Goal: Task Accomplishment & Management: Use online tool/utility

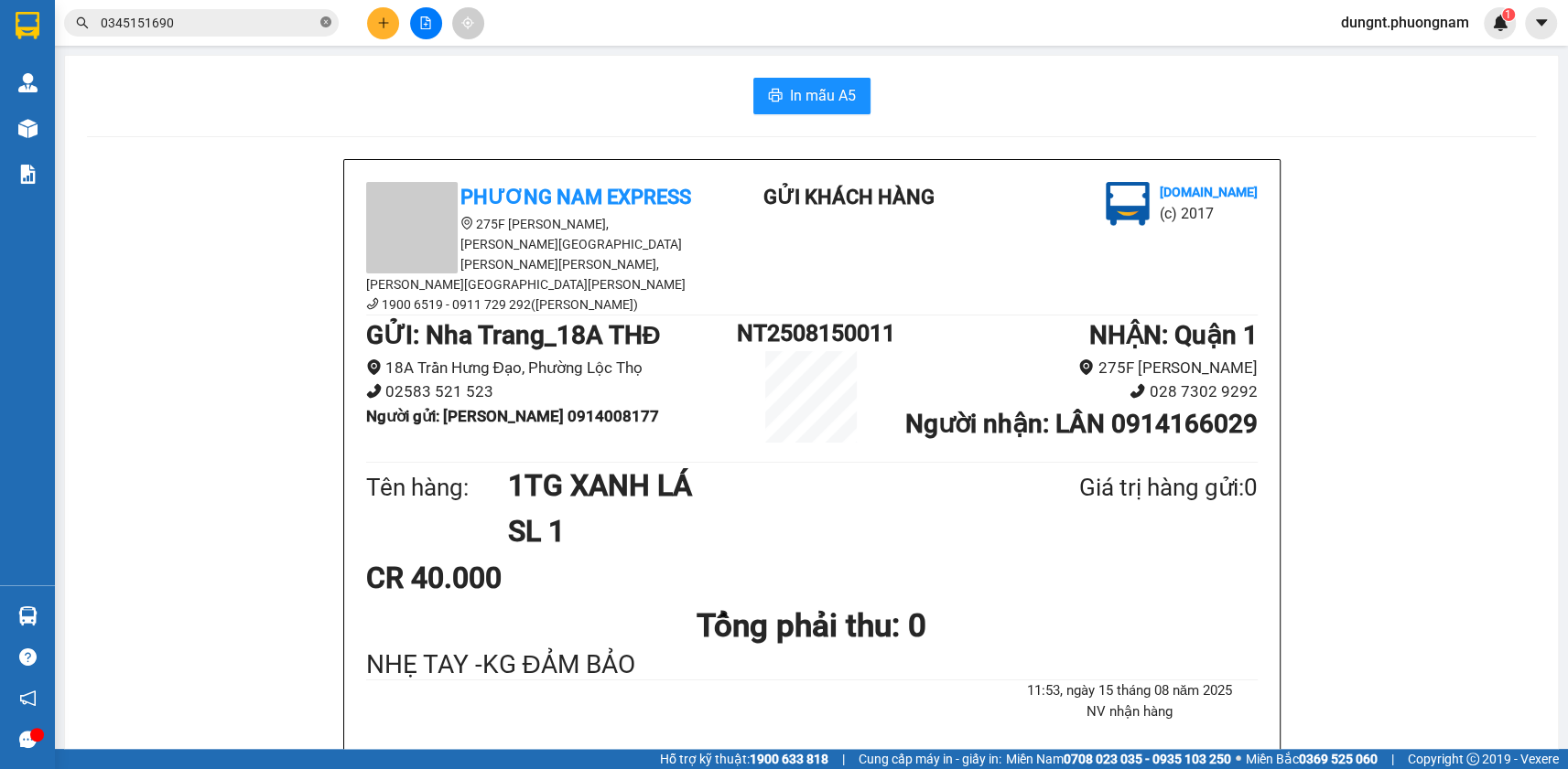
click at [321, 24] on icon "close-circle" at bounding box center [325, 22] width 11 height 11
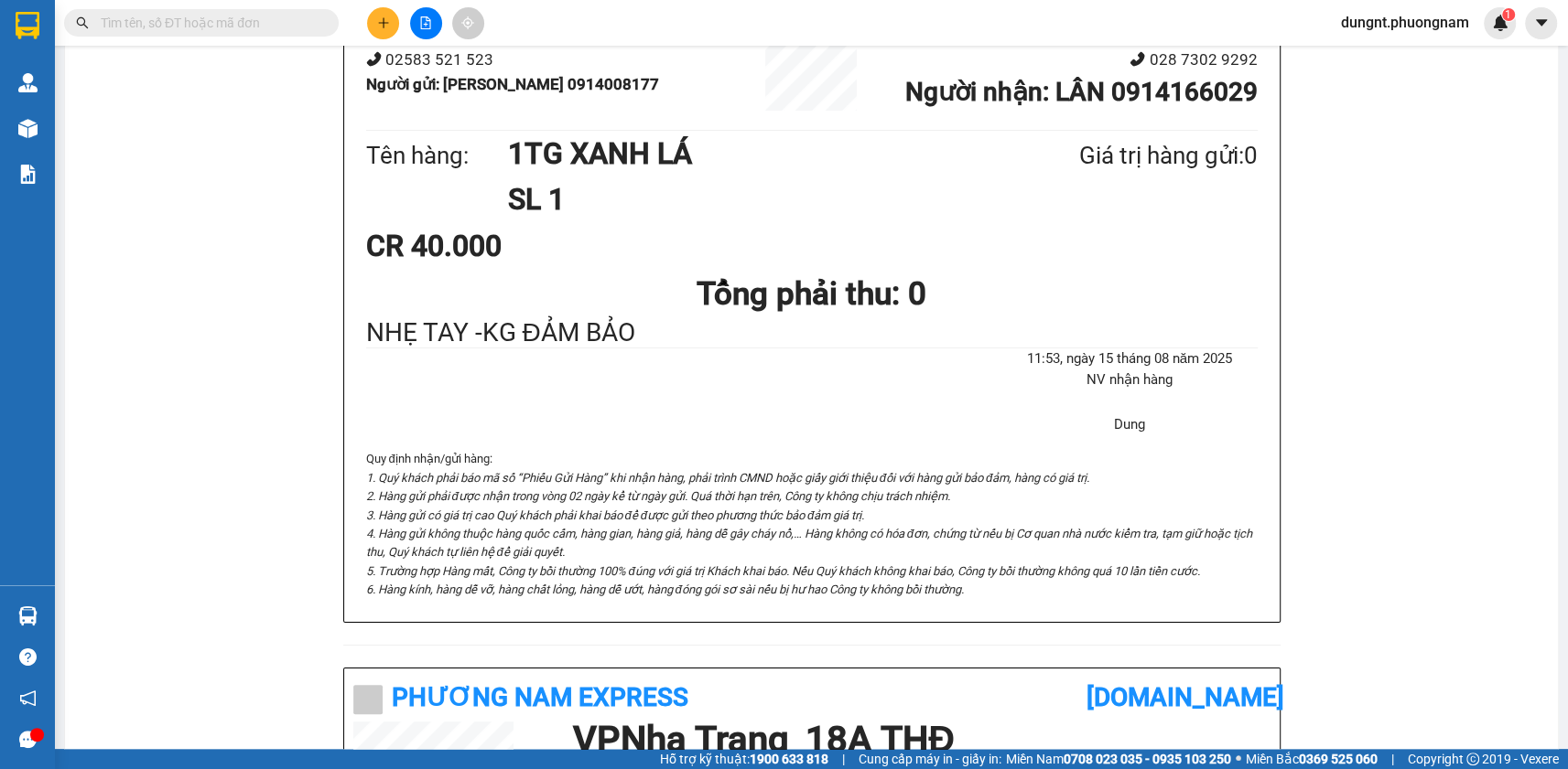
click at [255, 25] on input "text" at bounding box center [209, 23] width 216 height 20
type input "0"
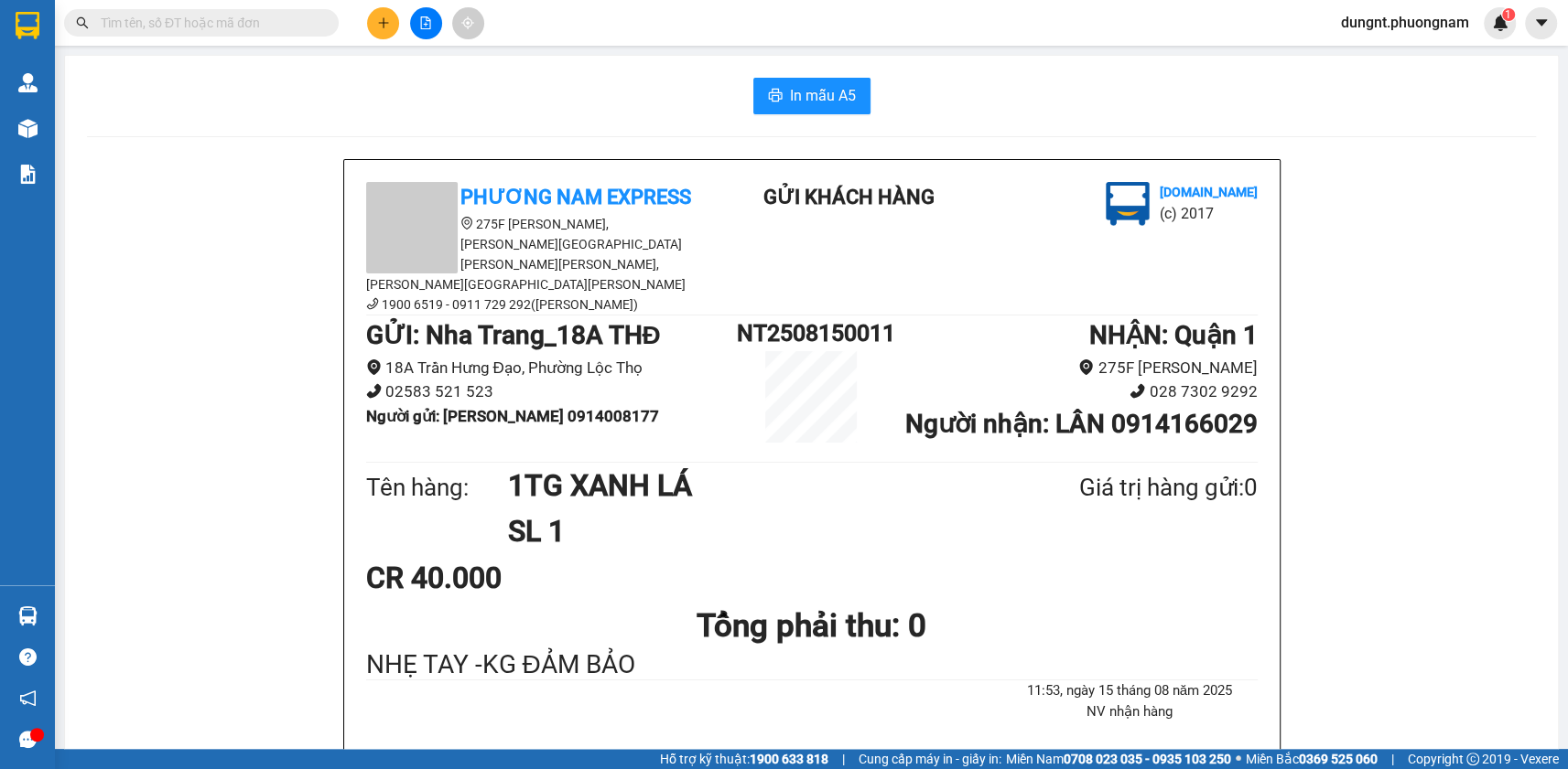
click at [288, 29] on input "text" at bounding box center [209, 23] width 216 height 20
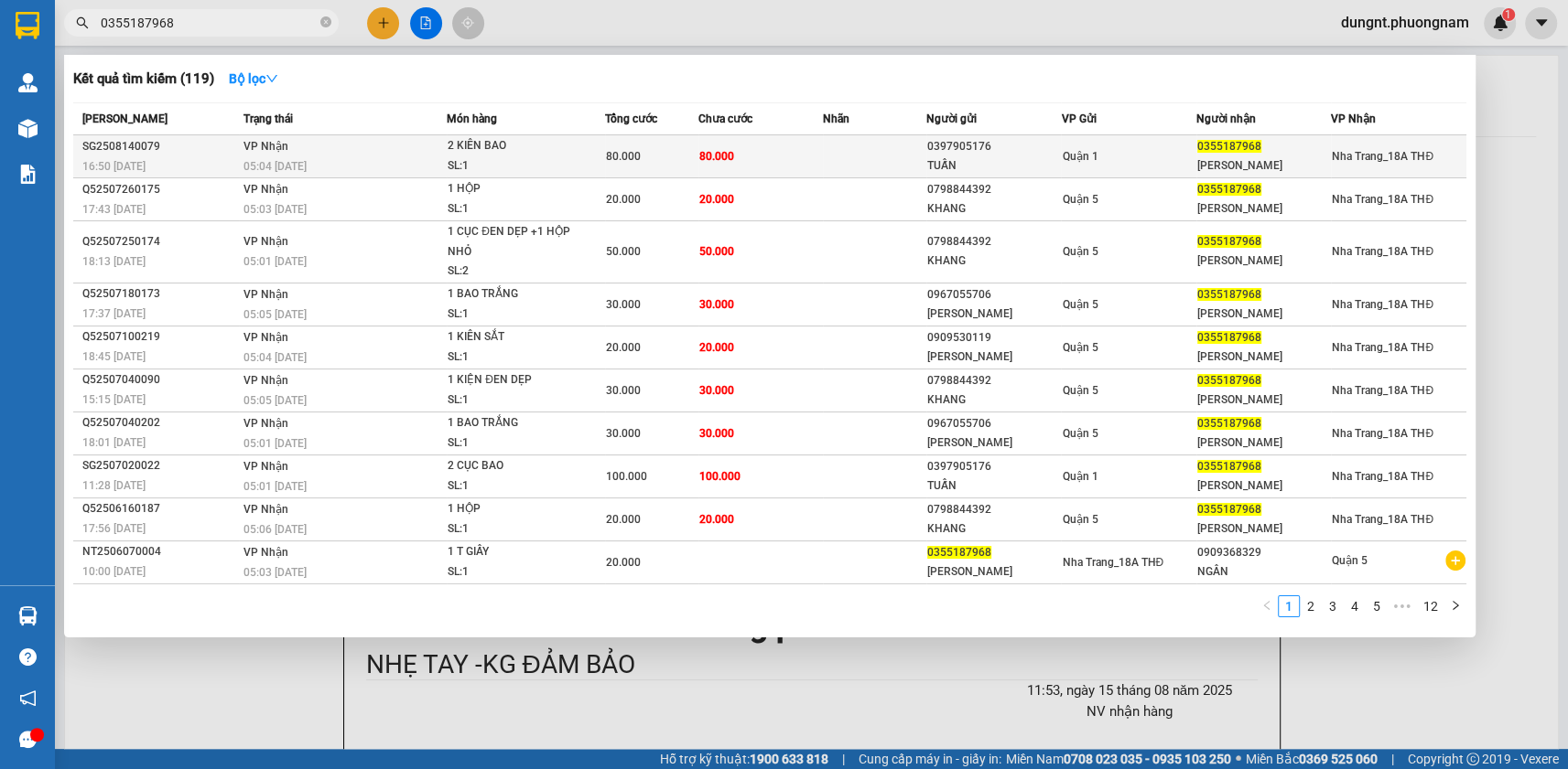
type input "0355187968"
click at [395, 149] on td "[PERSON_NAME] 05:04 [DATE]" at bounding box center [342, 156] width 208 height 43
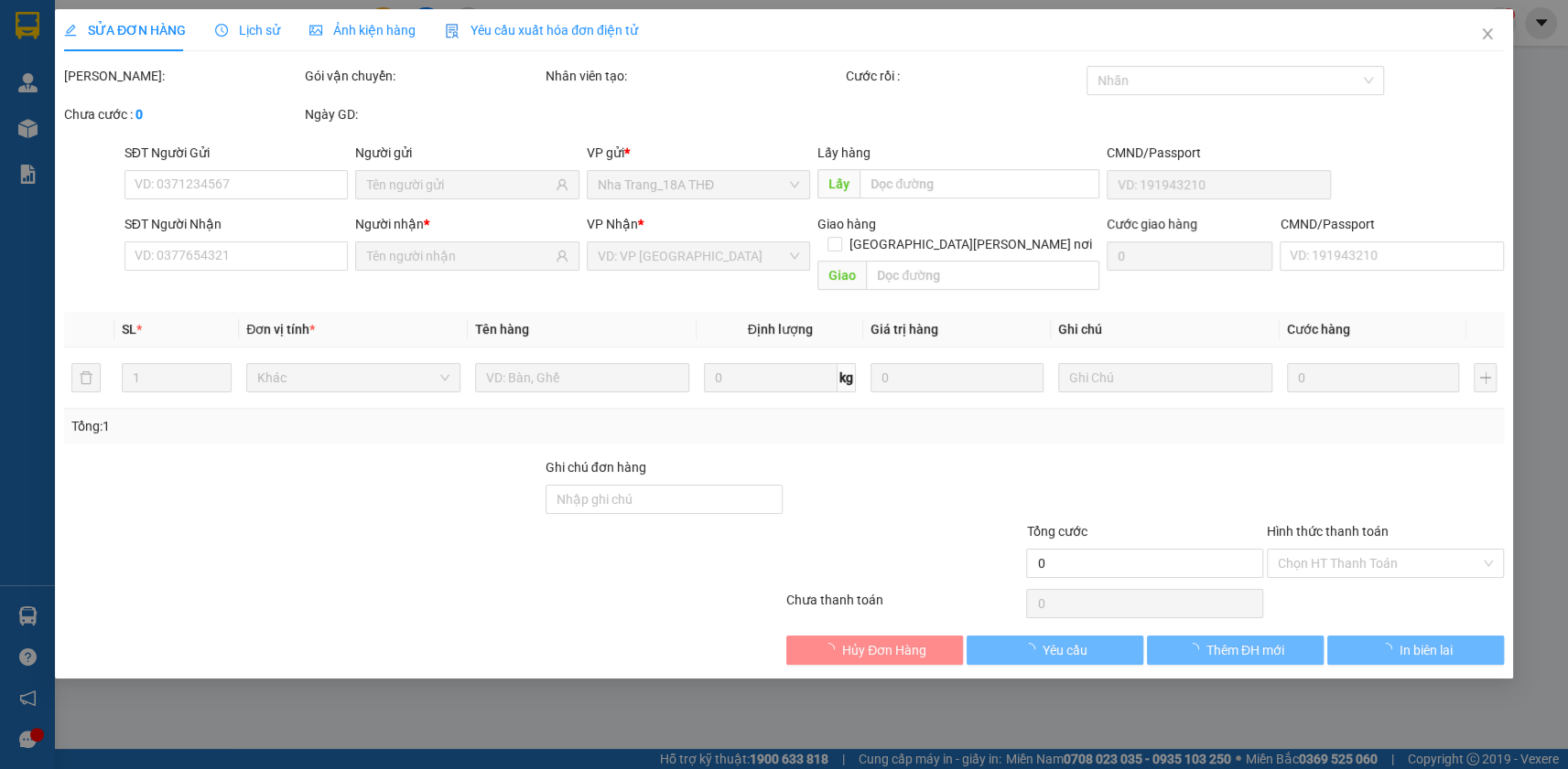
type input "0397905176"
type input "TUẤN"
type input "0355187968"
type input "[PERSON_NAME]"
type input "80.000"
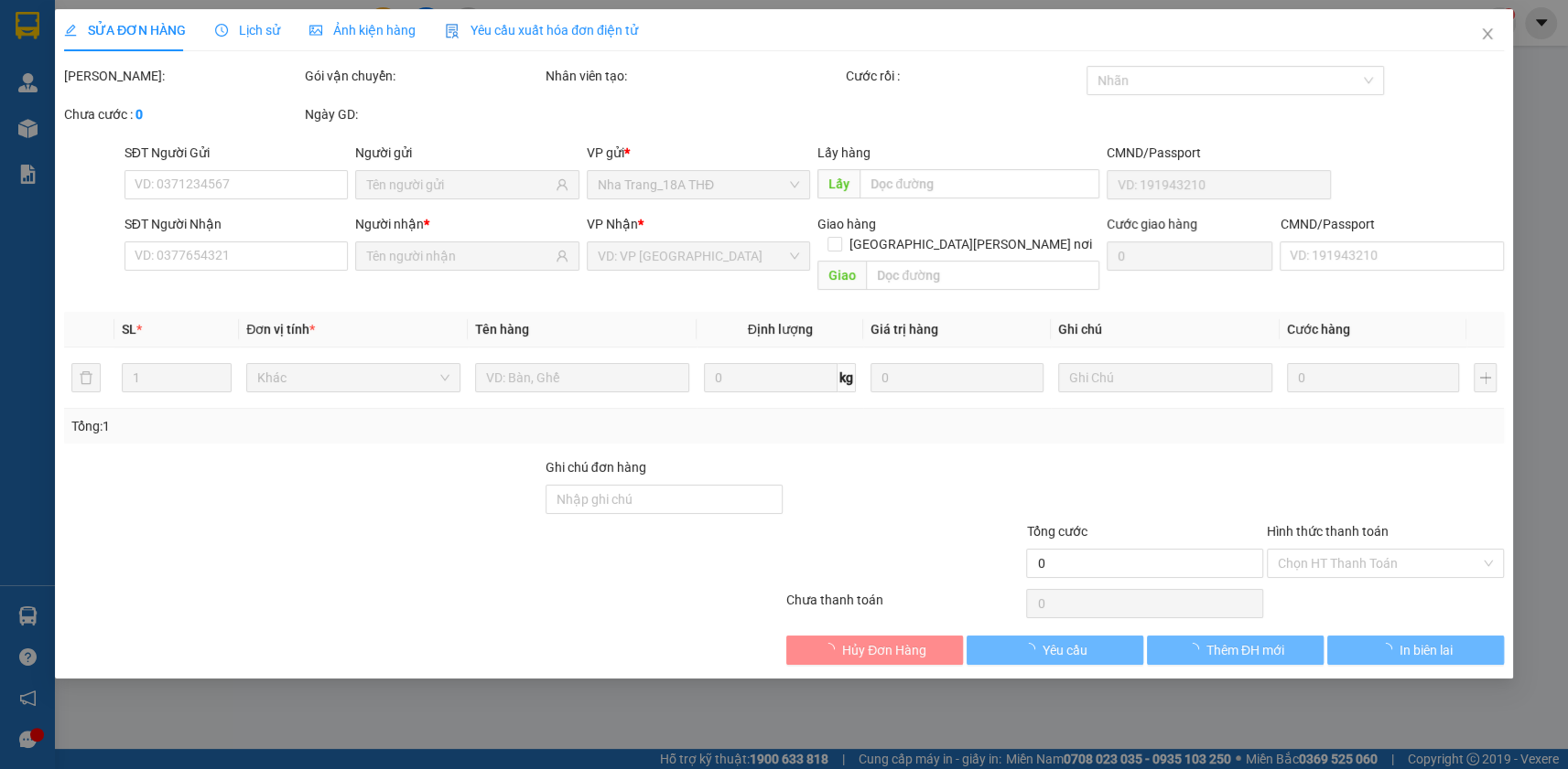
type input "80.000"
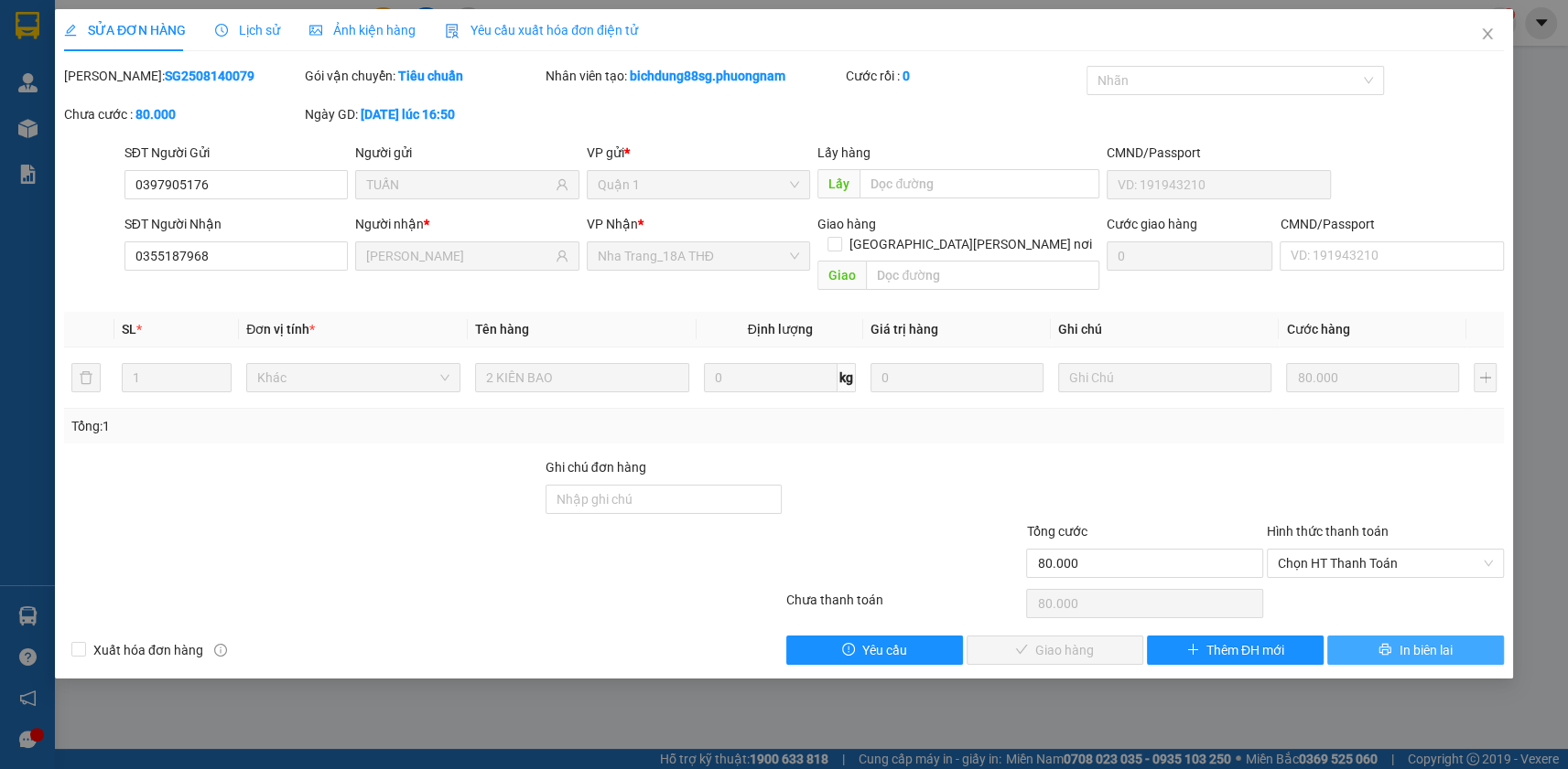
click at [1438, 641] on span "In biên lai" at bounding box center [1424, 651] width 53 height 20
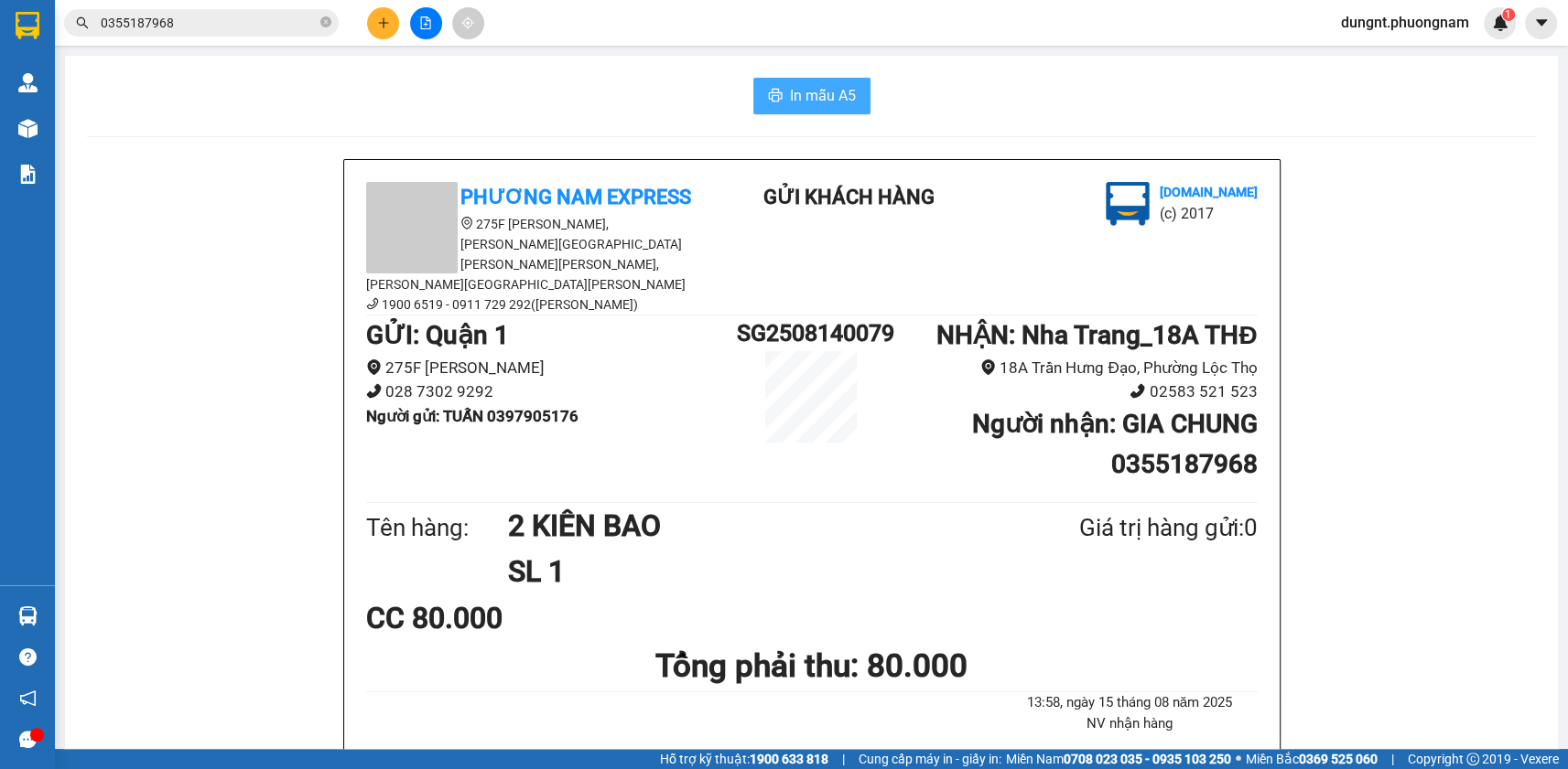
click at [817, 98] on span "In mẫu A5" at bounding box center [822, 95] width 66 height 23
click at [248, 22] on input "0355187968" at bounding box center [209, 23] width 216 height 20
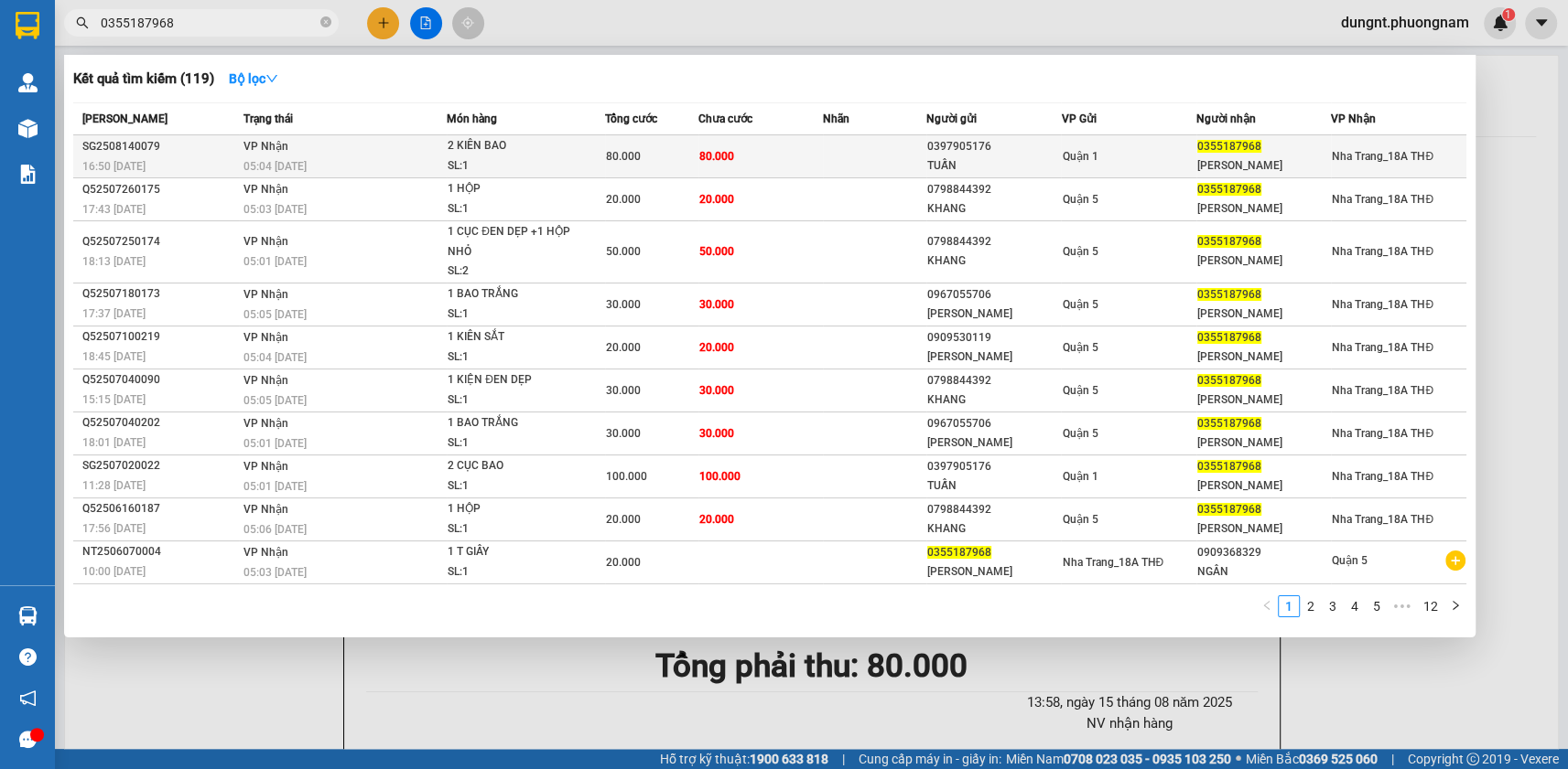
click at [1229, 149] on span "0355187968" at bounding box center [1229, 146] width 64 height 13
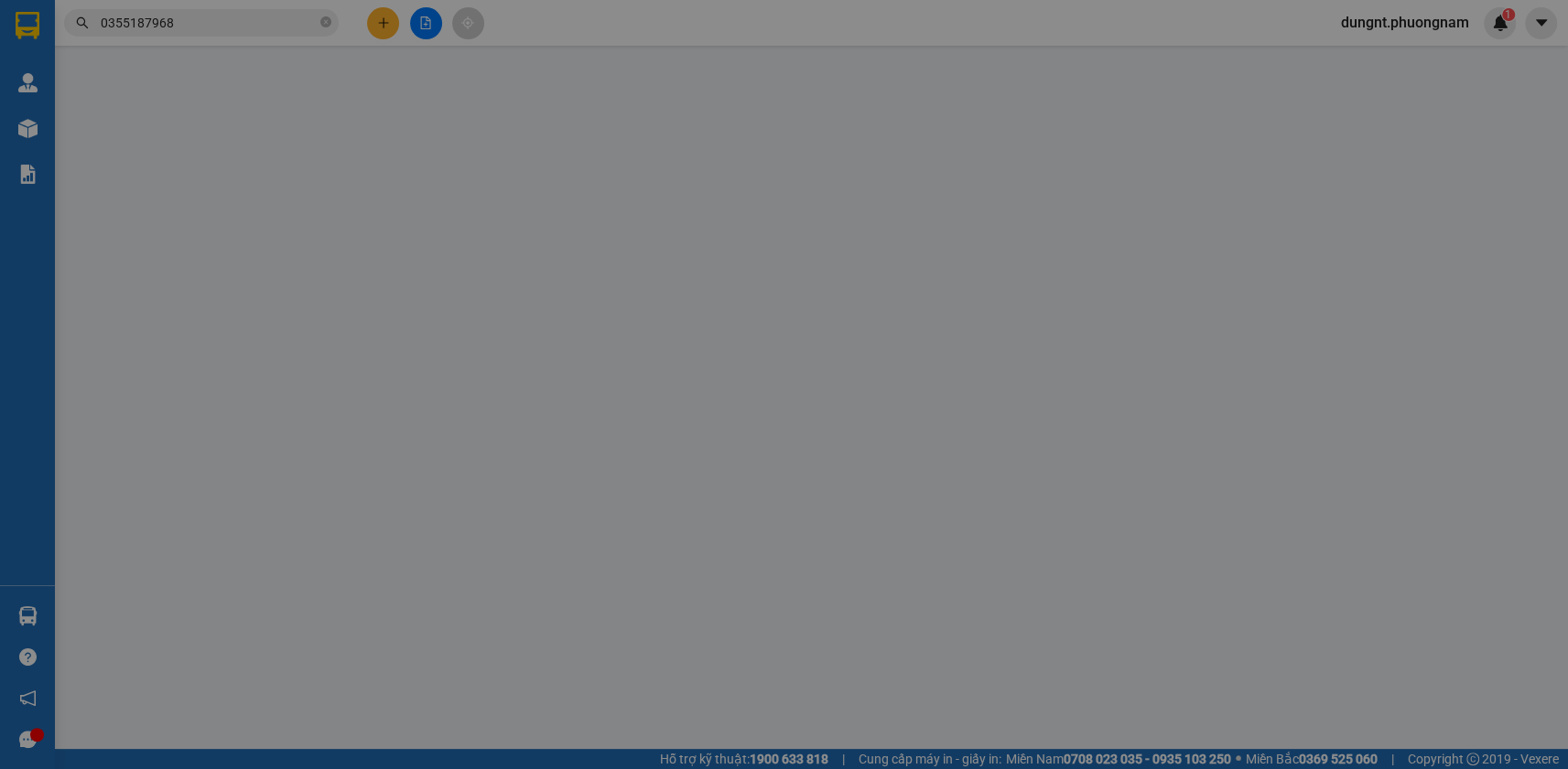
type input "0397905176"
type input "TUẤN"
type input "0355187968"
type input "[PERSON_NAME]"
type input "80.000"
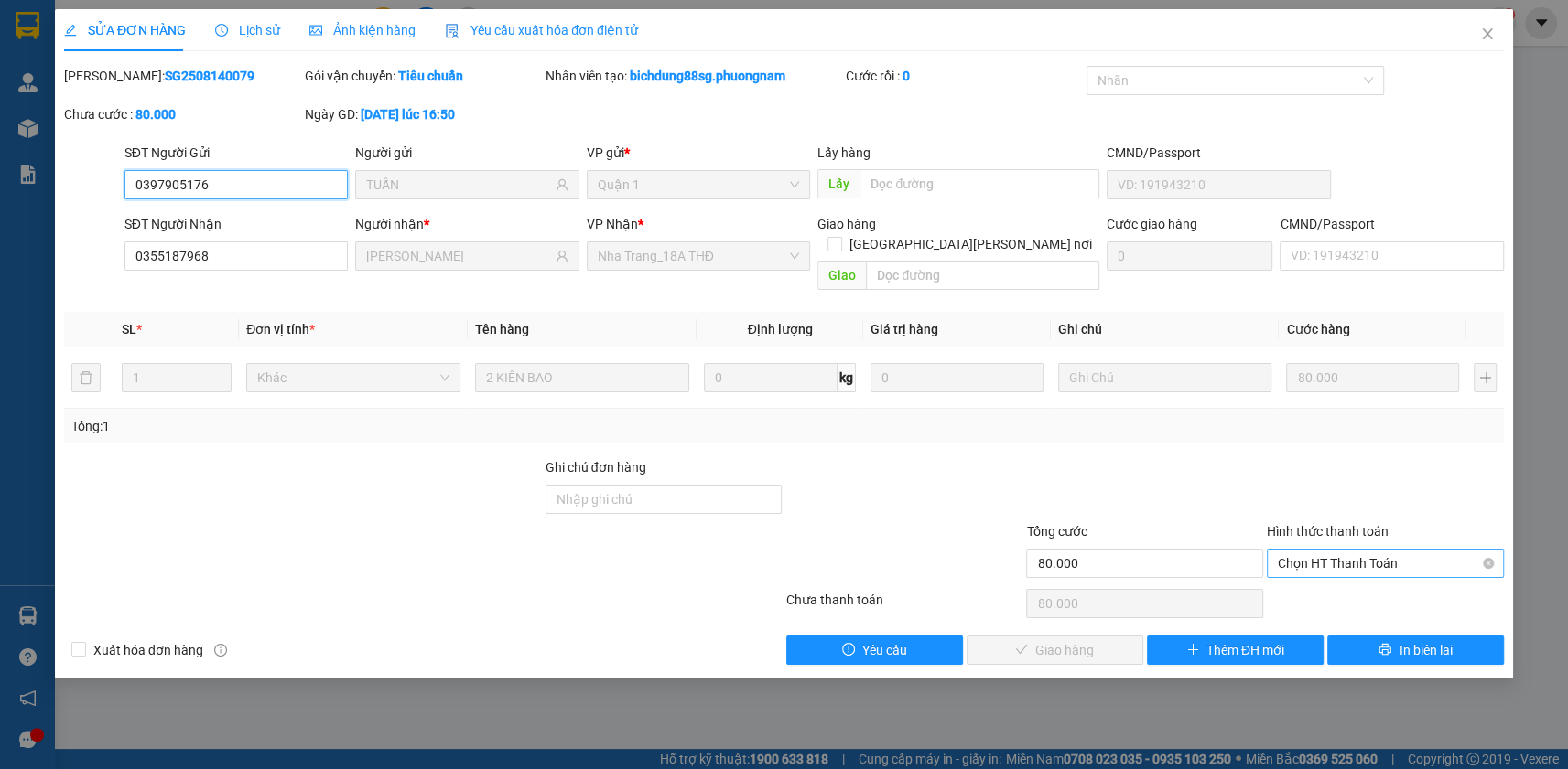
click at [1373, 550] on span "Chọn HT Thanh Toán" at bounding box center [1385, 564] width 215 height 28
click at [1331, 577] on div "Tại văn phòng" at bounding box center [1385, 580] width 215 height 20
type input "0"
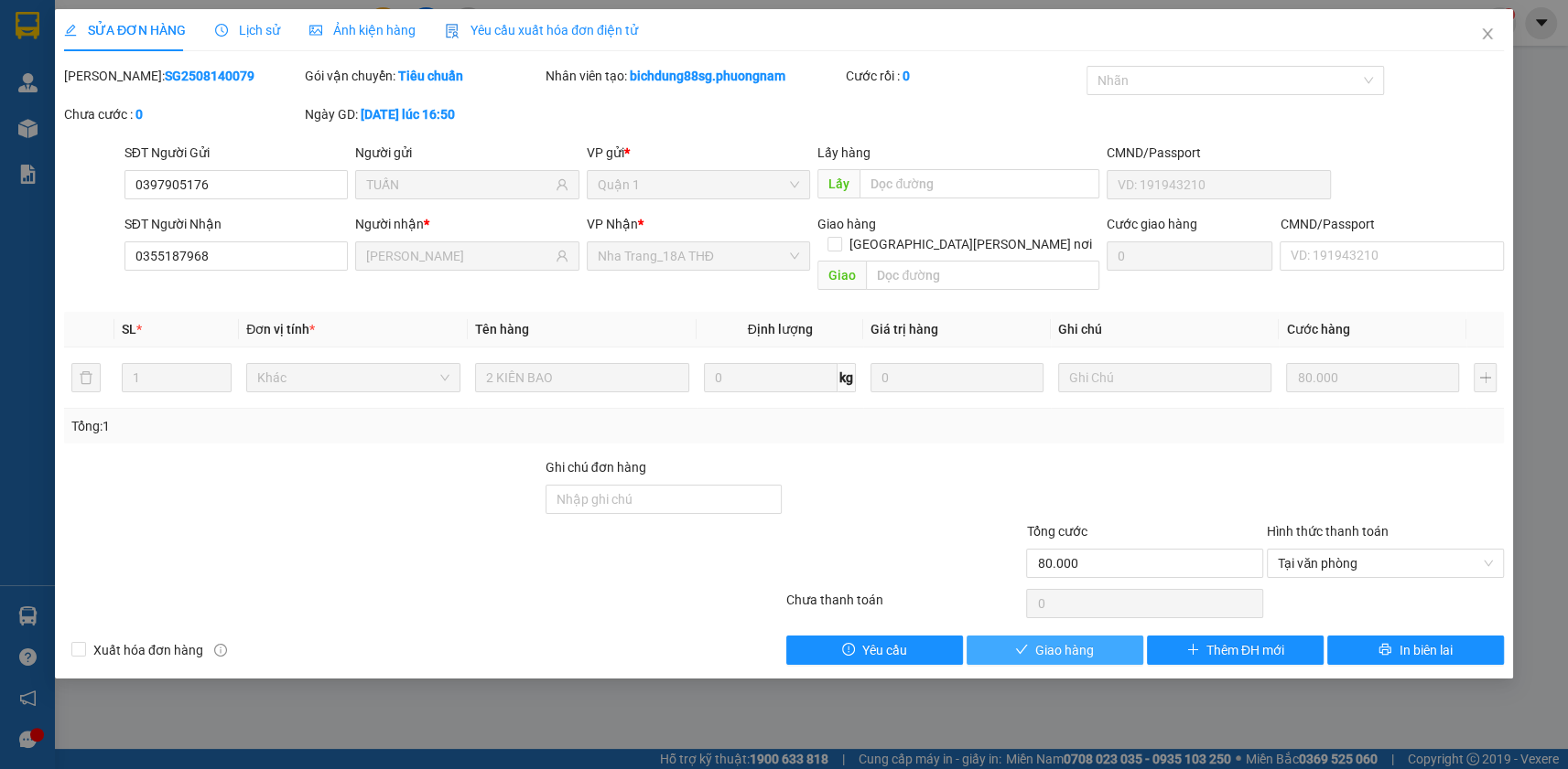
click at [1097, 636] on button "Giao hàng" at bounding box center [1054, 651] width 177 height 30
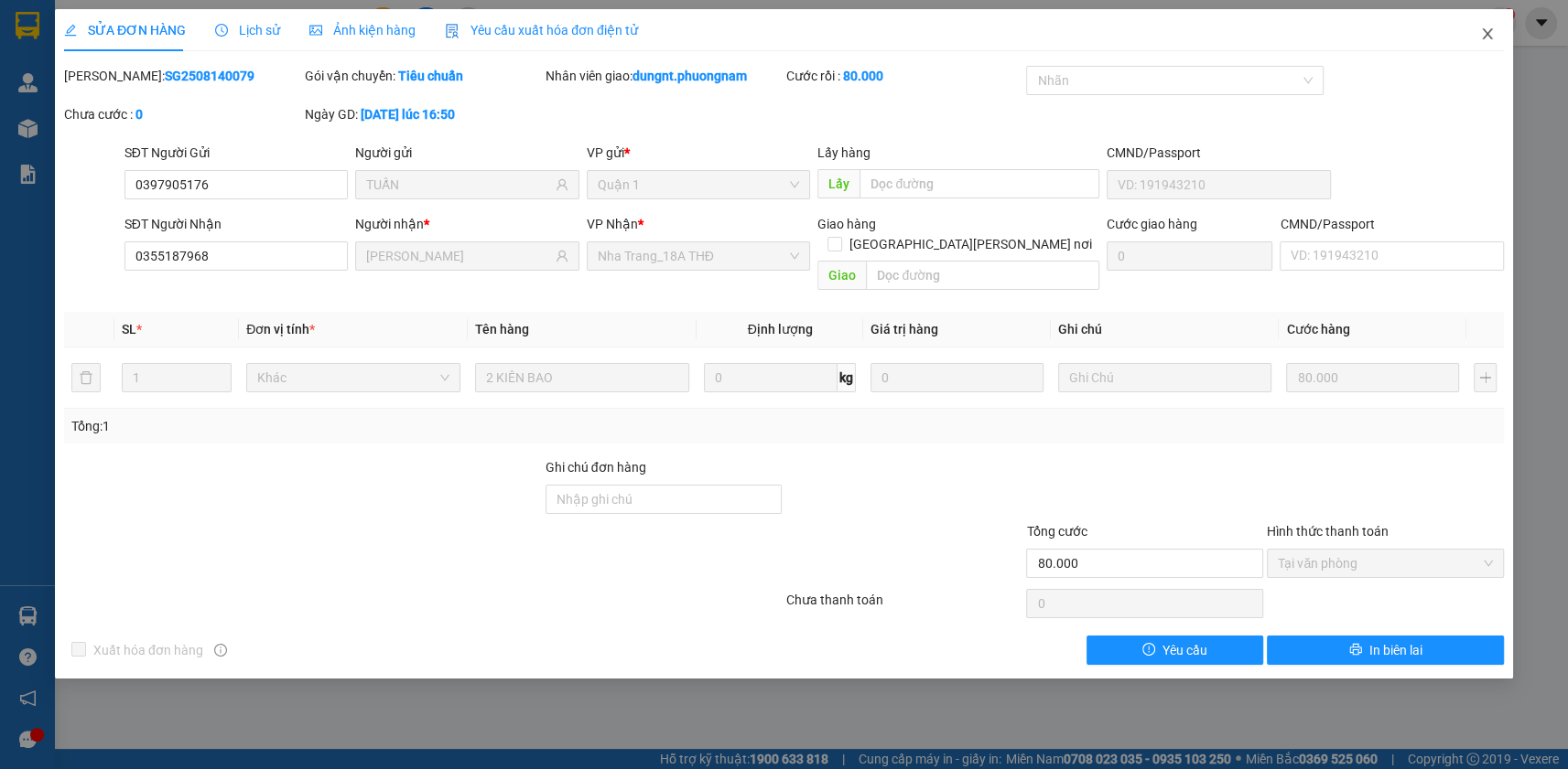
click at [1486, 38] on icon "close" at bounding box center [1488, 34] width 15 height 15
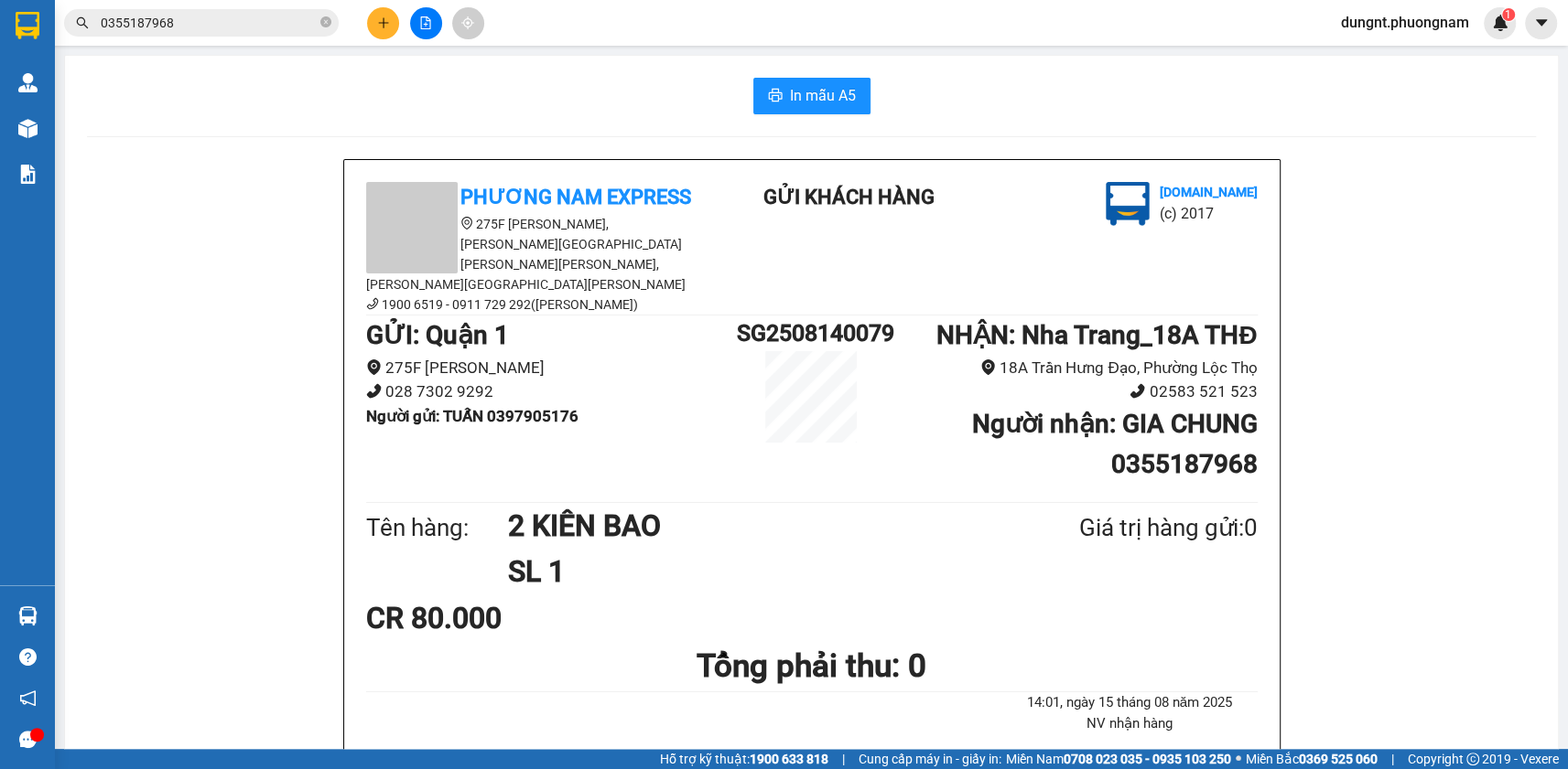
click at [1408, 30] on span "dungnt.phuongnam" at bounding box center [1404, 22] width 157 height 23
click at [1383, 63] on span "Đăng xuất" at bounding box center [1411, 56] width 123 height 20
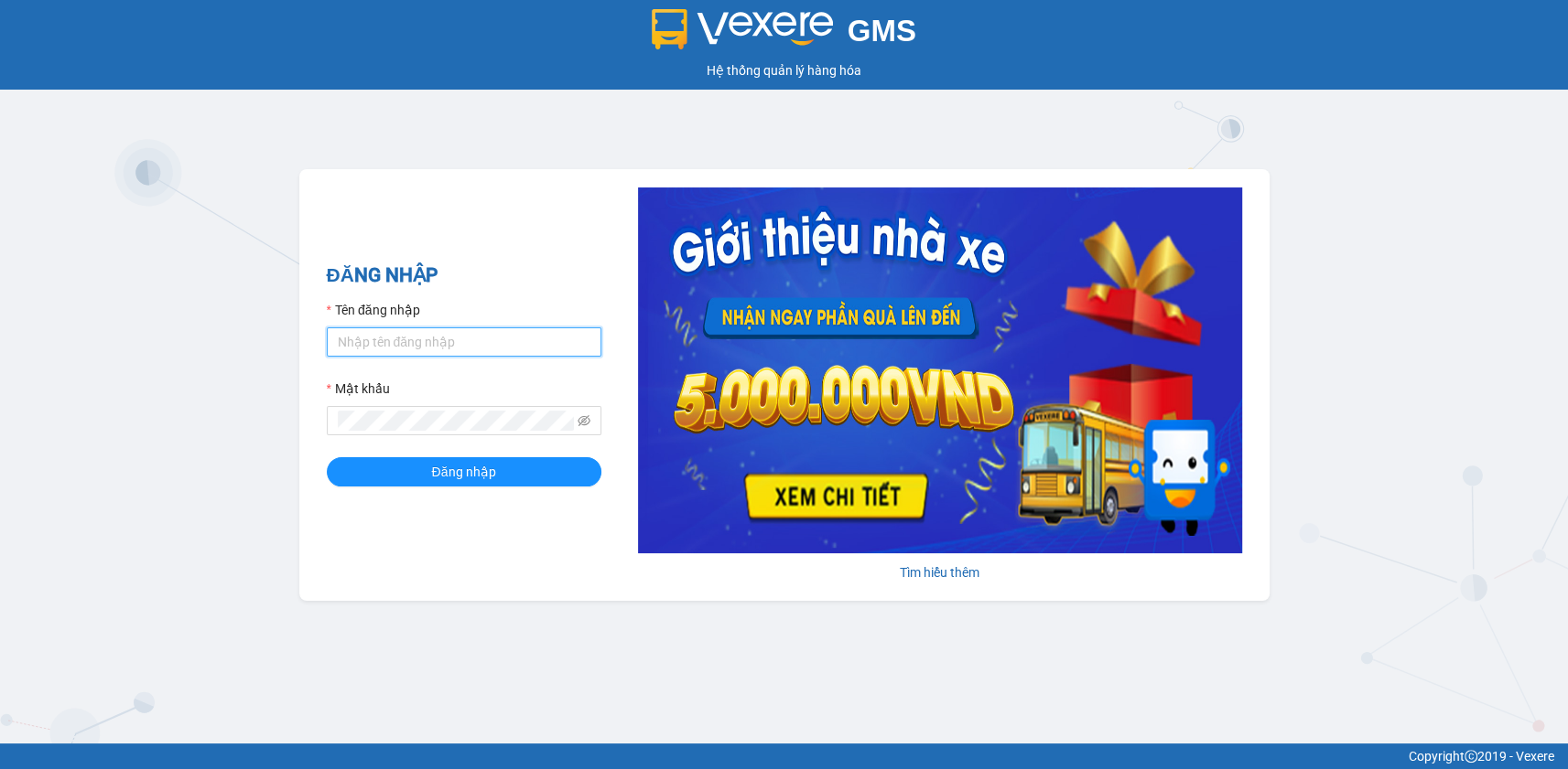
drag, startPoint x: 355, startPoint y: 346, endPoint x: 357, endPoint y: 333, distance: 13.2
click at [355, 340] on input "Tên đăng nhập" at bounding box center [463, 342] width 275 height 30
type input "trahangct2.phuongnam"
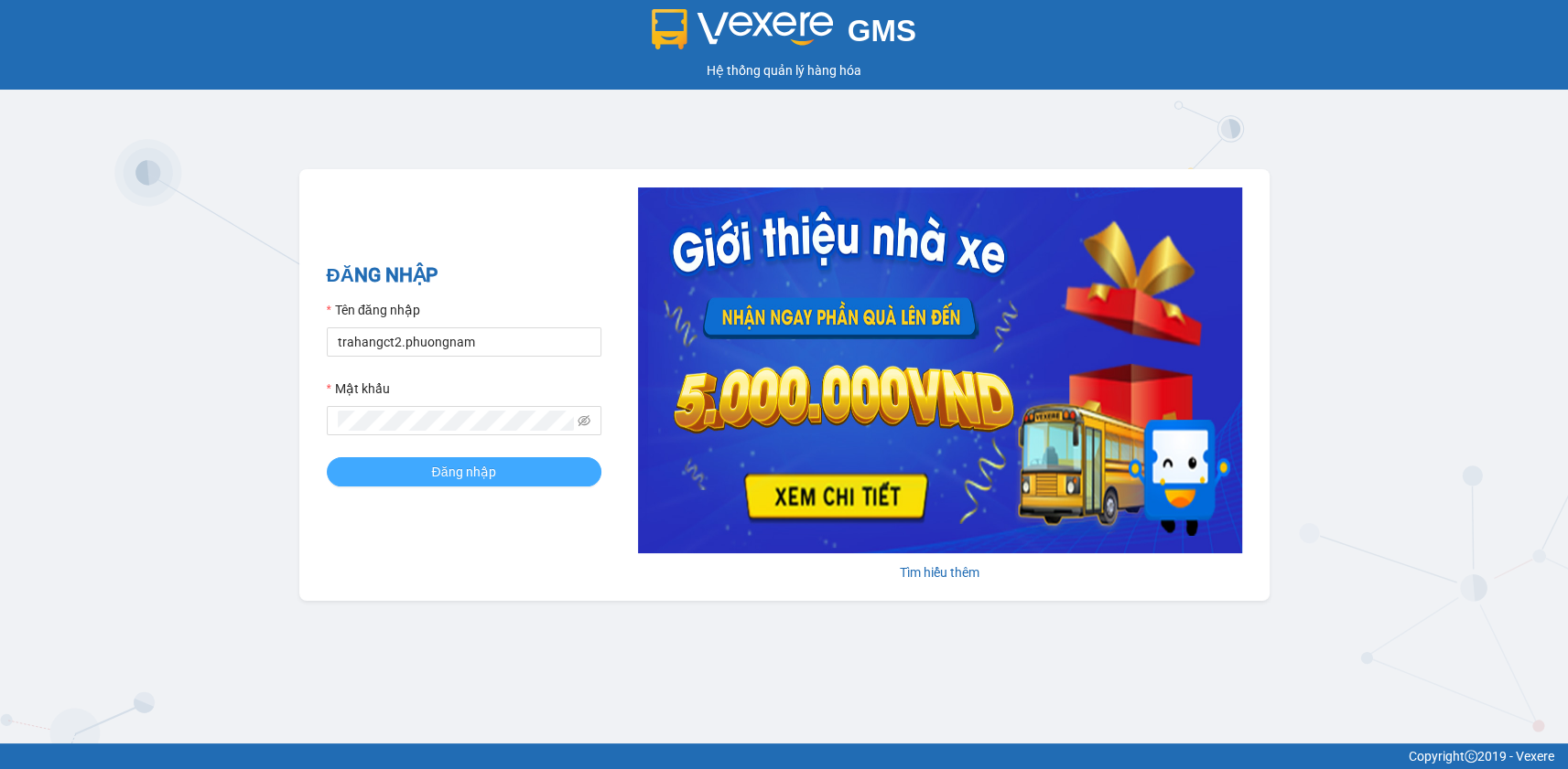
click at [393, 472] on button "Đăng nhập" at bounding box center [463, 472] width 275 height 30
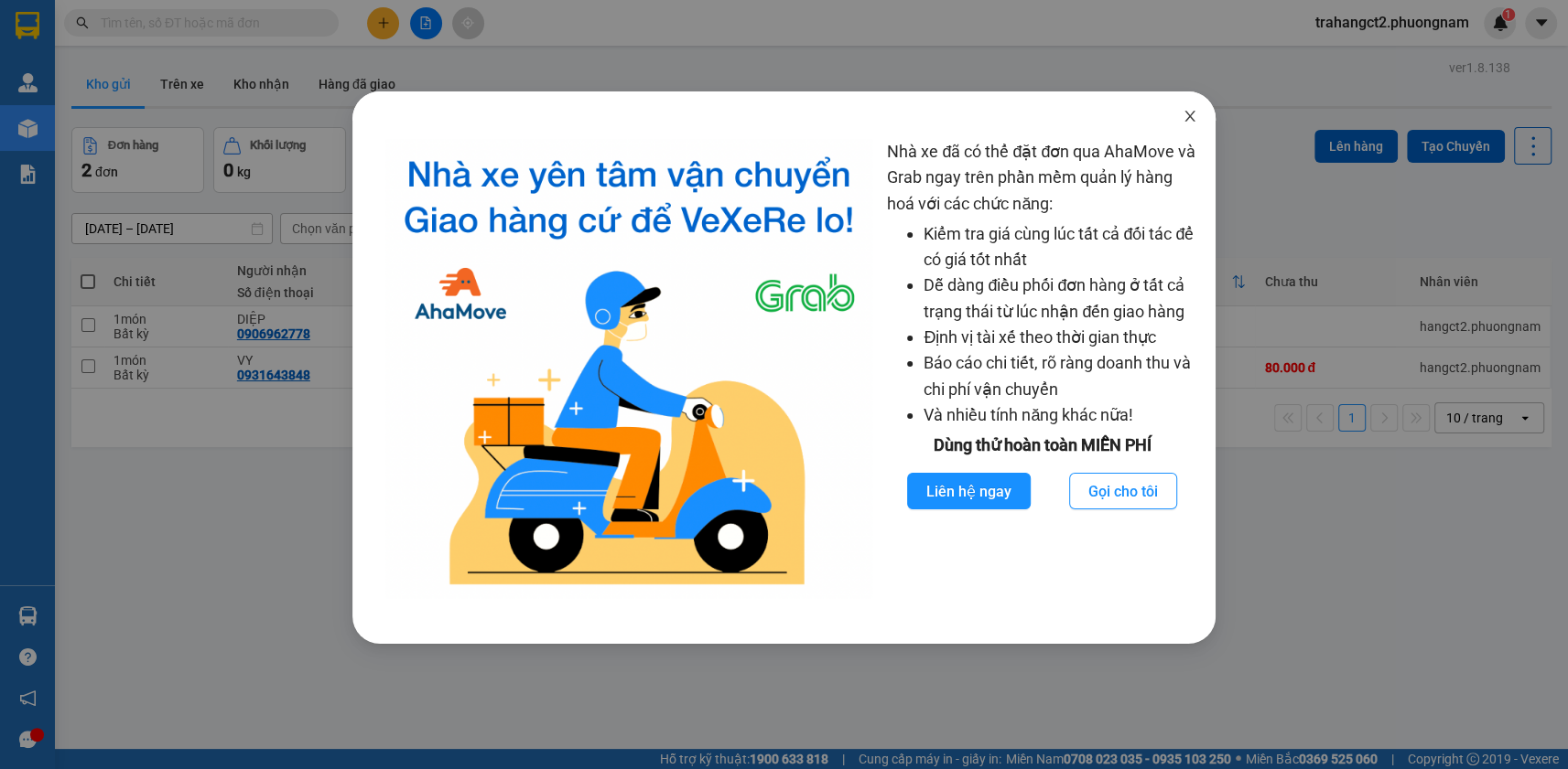
click at [1185, 117] on icon "close" at bounding box center [1190, 116] width 15 height 15
